Goal: Communication & Community: Answer question/provide support

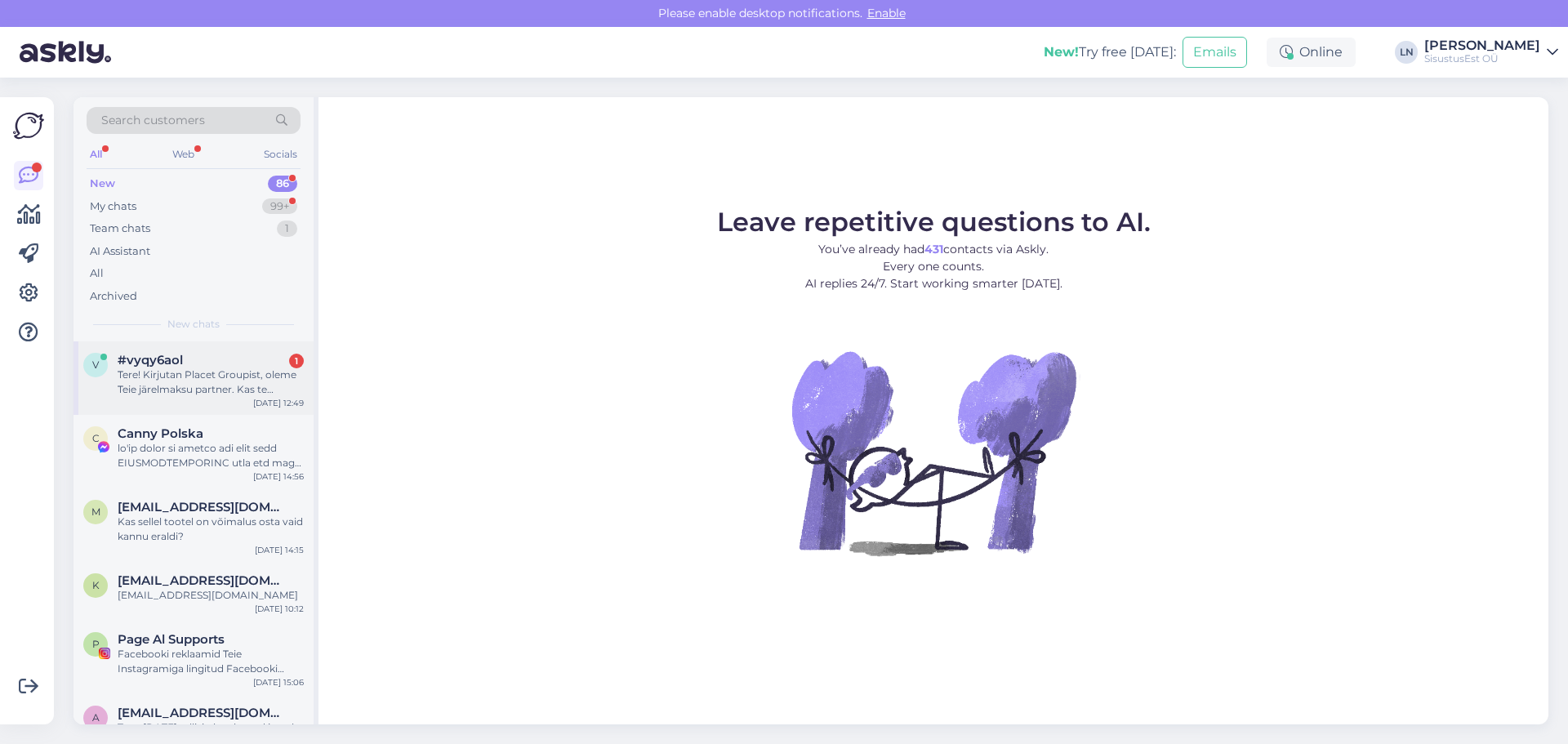
click at [188, 375] on div "Tere! Kirjutan Placet Groupist, oleme Teie järelmaksu partner. Kas te saaksite …" at bounding box center [210, 382] width 186 height 29
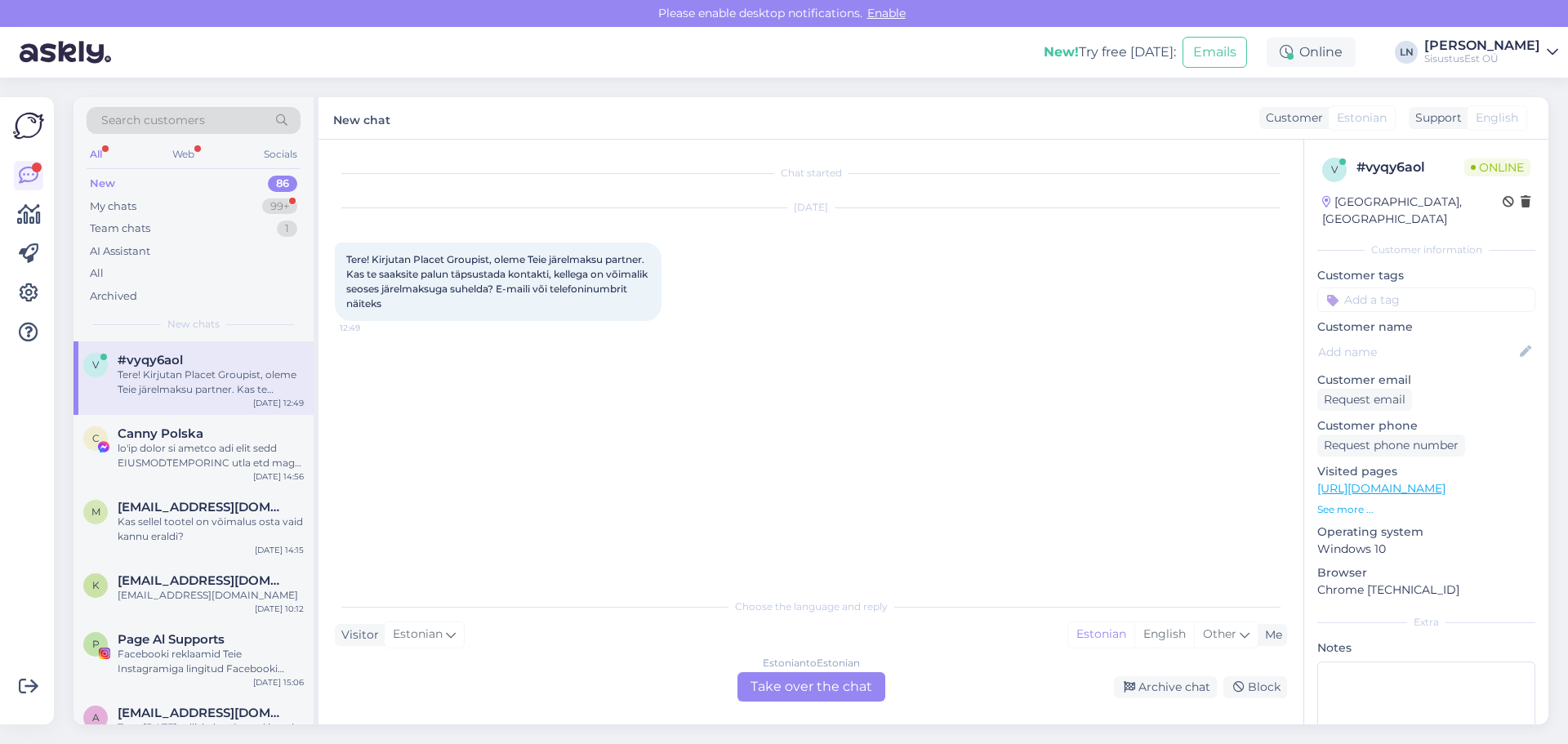
click at [769, 690] on div "Estonian to Estonian Take over the chat" at bounding box center [811, 687] width 148 height 29
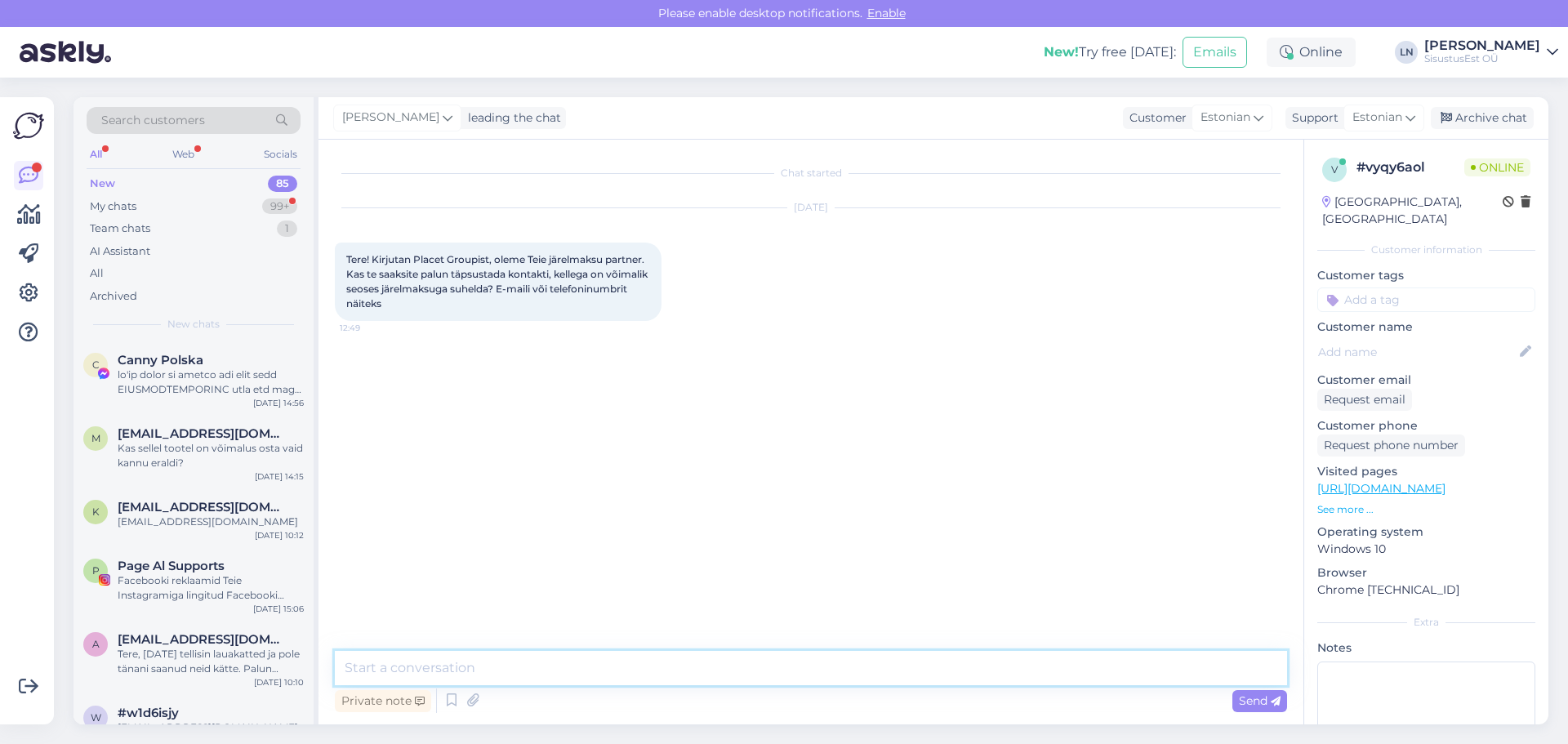
click at [449, 664] on textarea at bounding box center [811, 668] width 952 height 34
type textarea "Tere, võite kirjutada [EMAIL_ADDRESS][DOMAIN_NAME] või helistada 5016157"
click at [1234, 702] on div "Send" at bounding box center [1260, 701] width 55 height 22
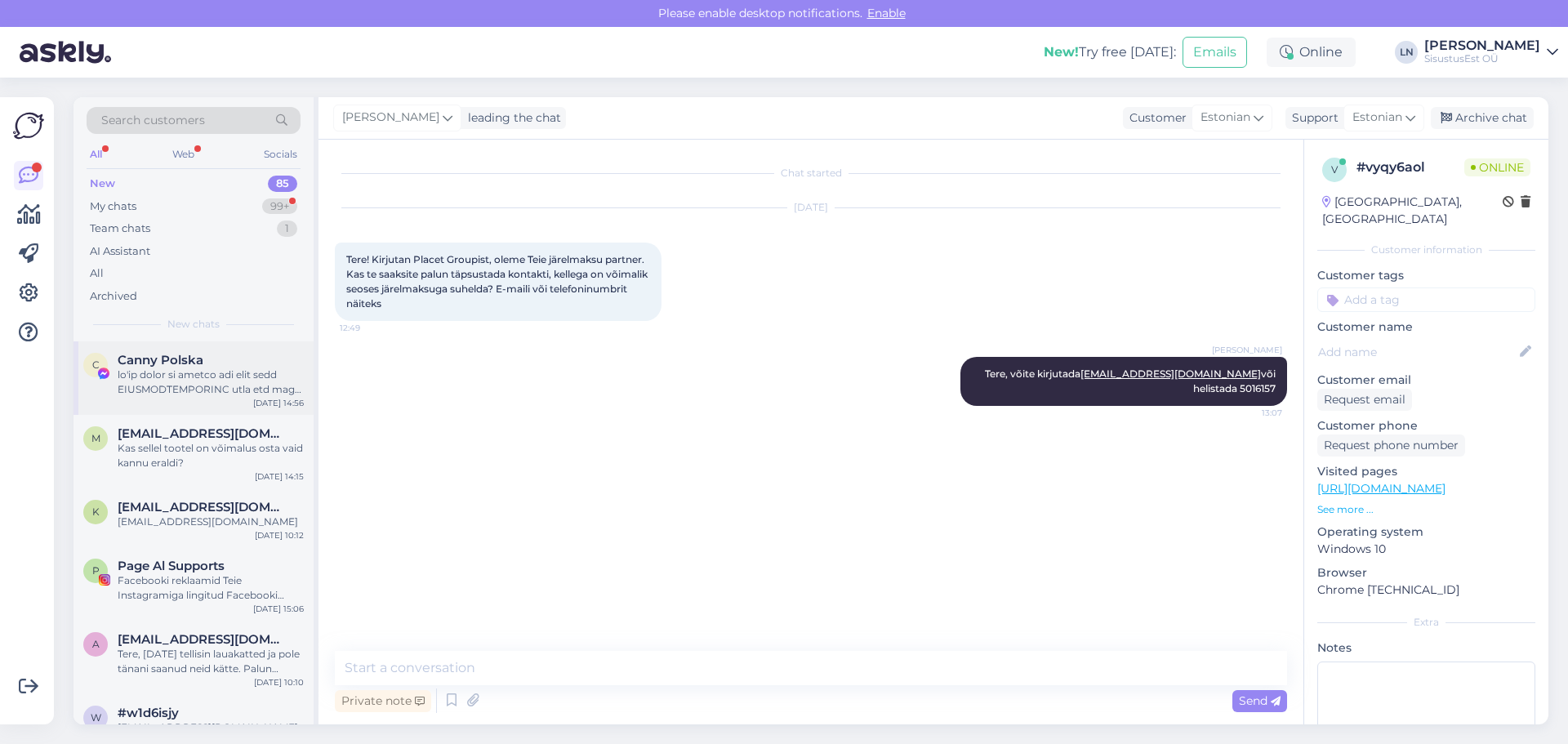
click at [154, 372] on div at bounding box center [210, 382] width 186 height 29
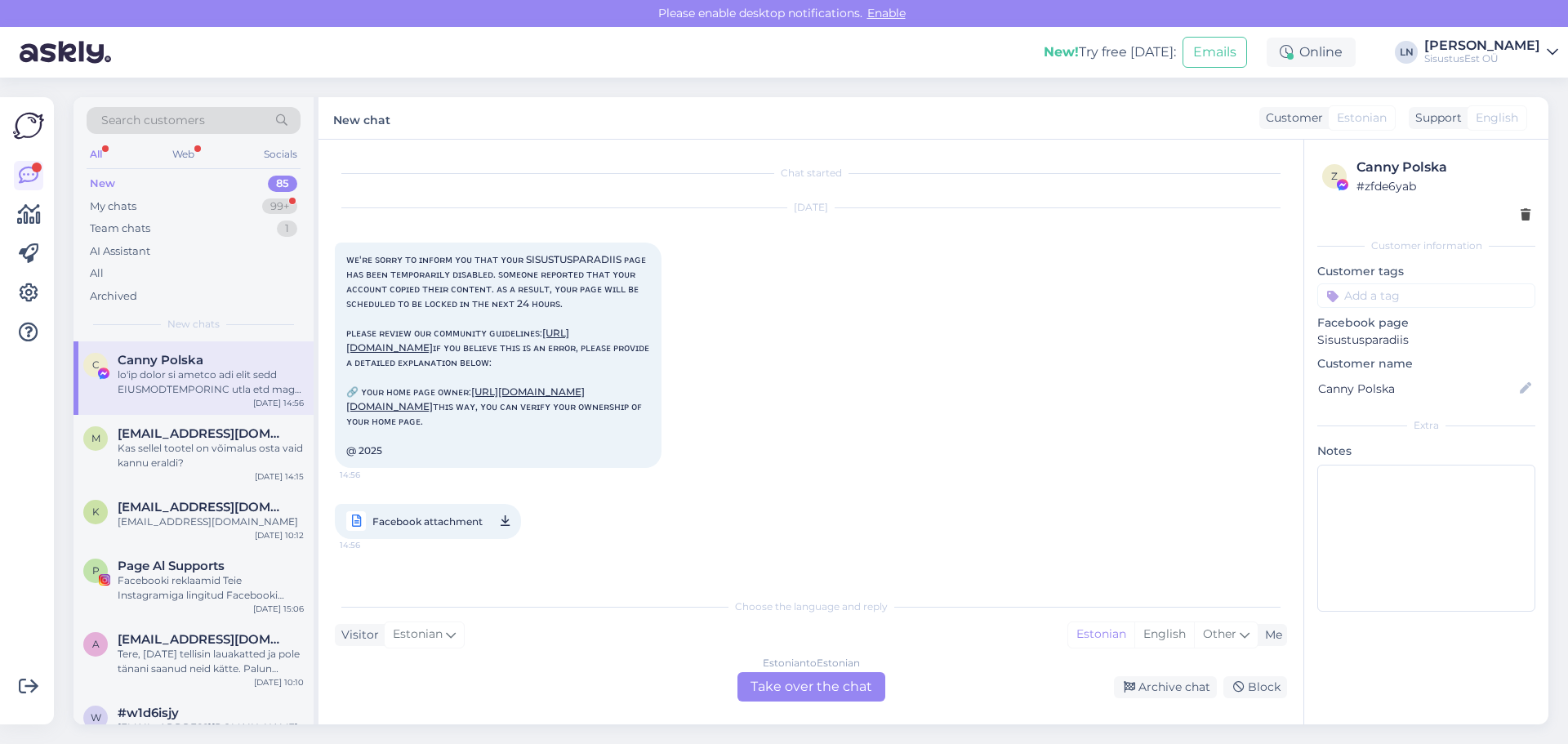
scroll to position [27, 0]
click at [142, 205] on div "My chats 99+" at bounding box center [193, 207] width 214 height 23
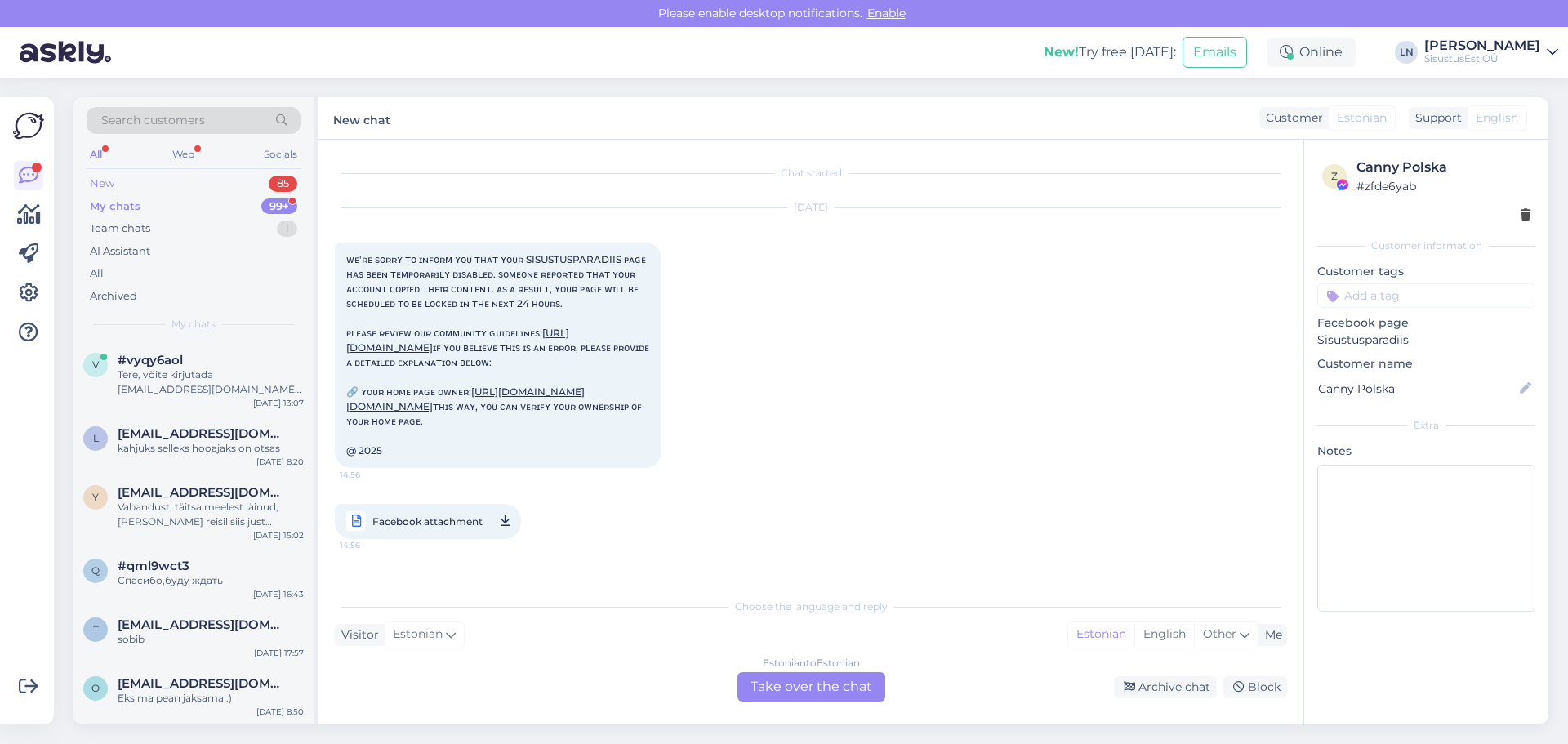
click at [118, 185] on div "New 85" at bounding box center [193, 184] width 214 height 23
